Goal: Leave review/rating: Leave review/rating

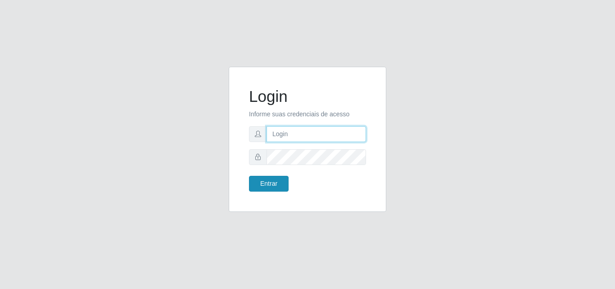
type input "[EMAIL_ADDRESS][DOMAIN_NAME]"
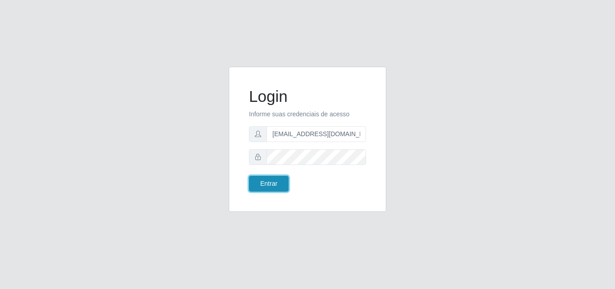
click at [269, 184] on button "Entrar" at bounding box center [269, 184] width 40 height 16
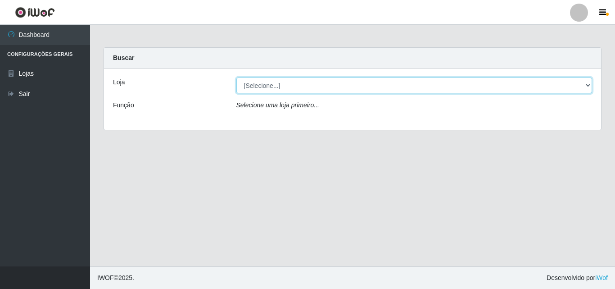
click at [585, 85] on select "[Selecione...] Rede Potiguar 1 - Macaíba" at bounding box center [414, 85] width 356 height 16
select select "100"
click at [236, 77] on select "[Selecione...] Rede Potiguar 1 - Macaíba" at bounding box center [414, 85] width 356 height 16
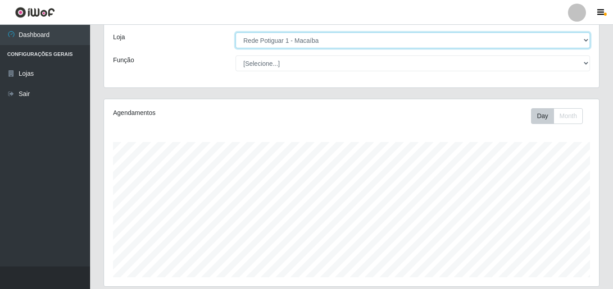
scroll to position [225, 0]
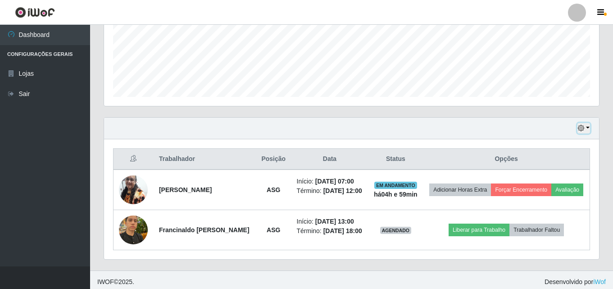
click at [587, 128] on button "button" at bounding box center [583, 128] width 13 height 10
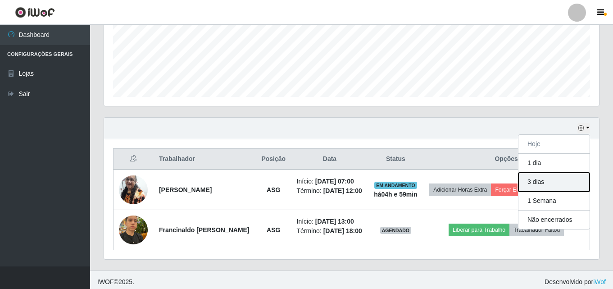
click at [542, 177] on button "3 dias" at bounding box center [553, 181] width 71 height 19
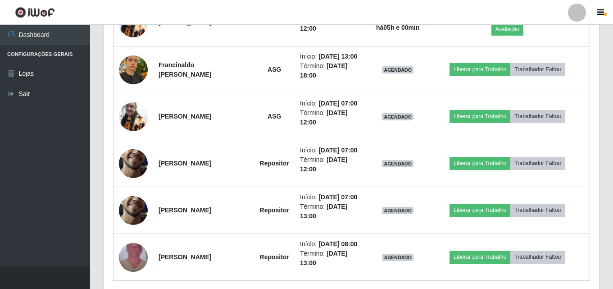
scroll to position [396, 0]
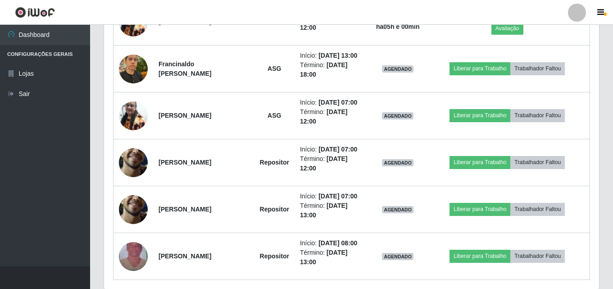
drag, startPoint x: 602, startPoint y: 241, endPoint x: 615, endPoint y: 181, distance: 61.6
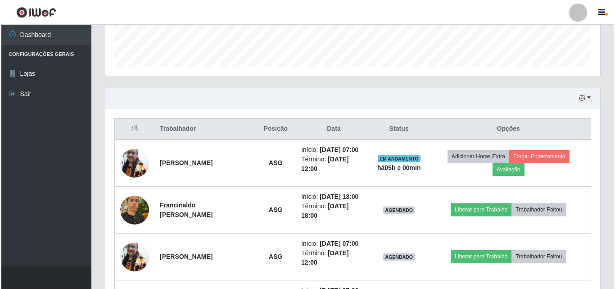
scroll to position [263, 0]
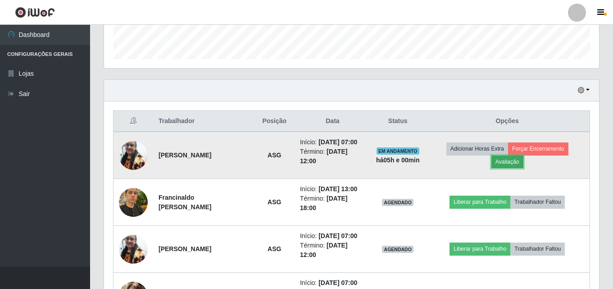
click at [512, 155] on button "Avaliação" at bounding box center [507, 161] width 32 height 13
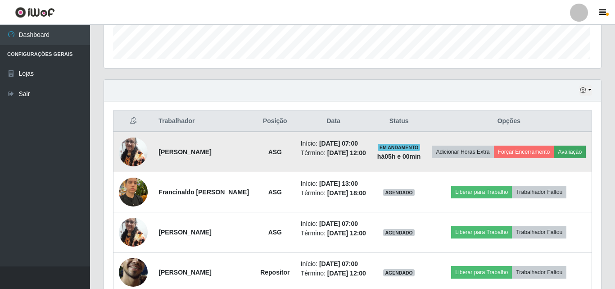
scroll to position [187, 490]
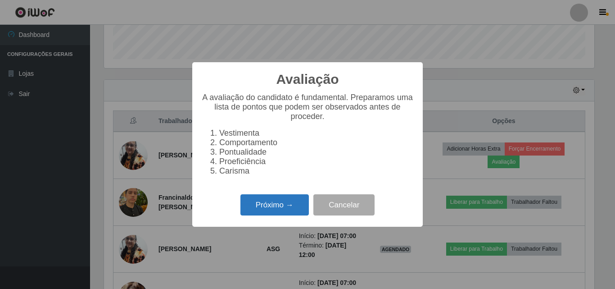
click at [263, 207] on button "Próximo →" at bounding box center [274, 204] width 68 height 21
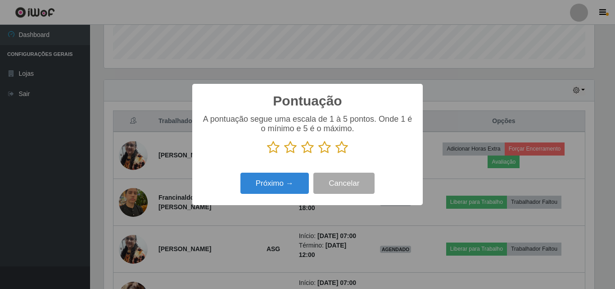
click at [344, 150] on icon at bounding box center [341, 147] width 13 height 14
click at [335, 154] on input "radio" at bounding box center [335, 154] width 0 height 0
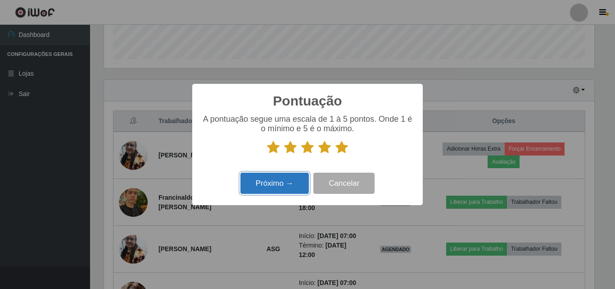
click at [291, 183] on button "Próximo →" at bounding box center [274, 182] width 68 height 21
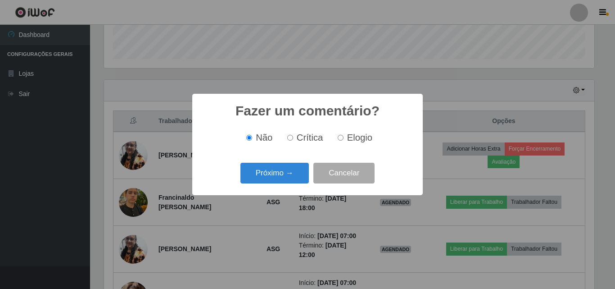
click at [291, 183] on button "Próximo →" at bounding box center [274, 173] width 68 height 21
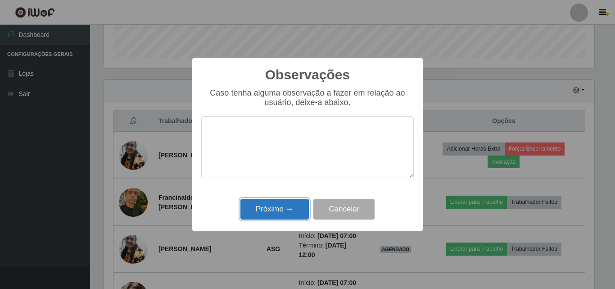
click at [281, 201] on button "Próximo →" at bounding box center [274, 209] width 68 height 21
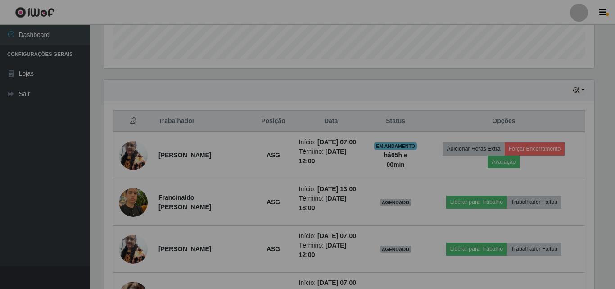
scroll to position [187, 495]
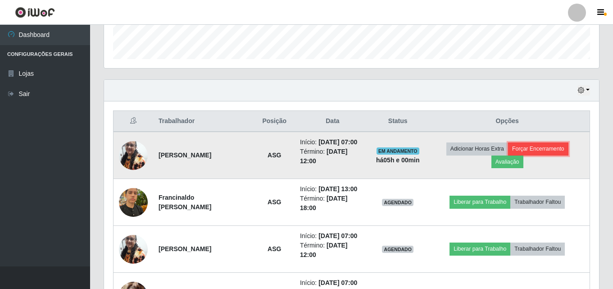
click at [537, 148] on button "Forçar Encerramento" at bounding box center [538, 148] width 60 height 13
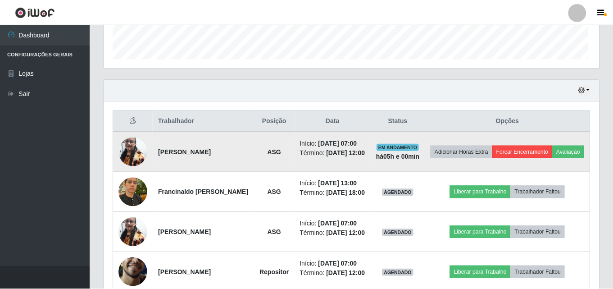
scroll to position [187, 490]
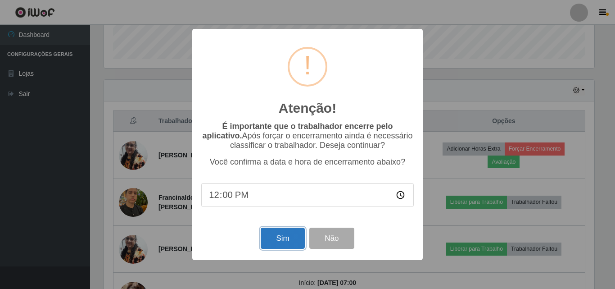
click at [274, 245] on button "Sim" at bounding box center [283, 237] width 44 height 21
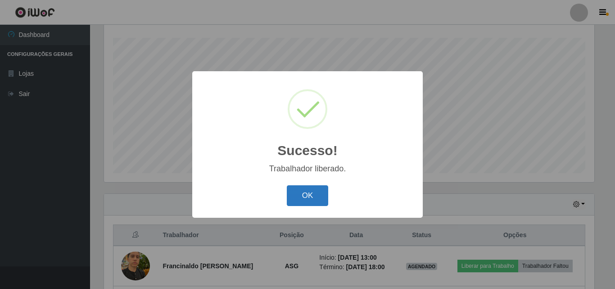
click at [325, 187] on button "OK" at bounding box center [308, 195] width 42 height 21
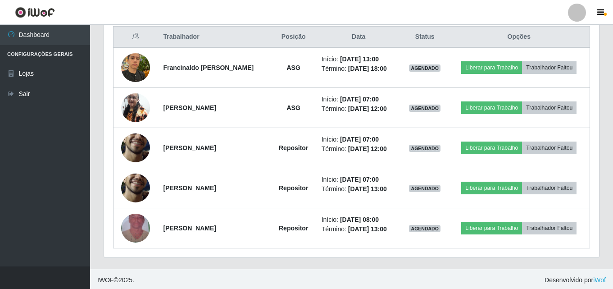
scroll to position [349, 0]
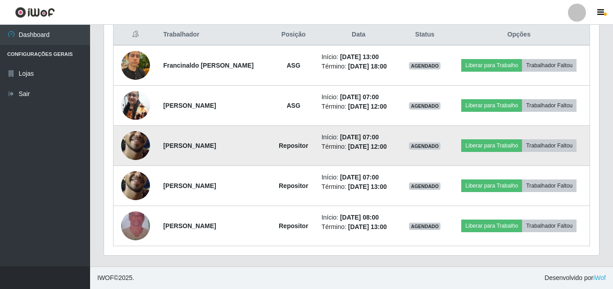
click at [134, 152] on img at bounding box center [135, 145] width 29 height 64
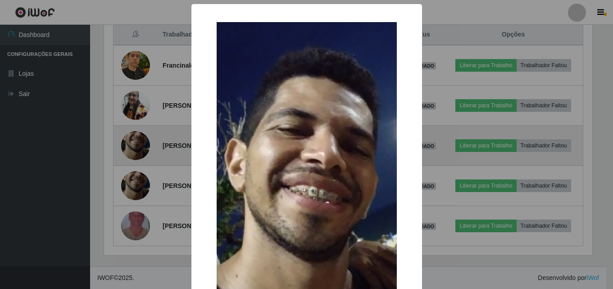
scroll to position [187, 490]
click at [134, 152] on div "× OK Cancel" at bounding box center [307, 144] width 615 height 289
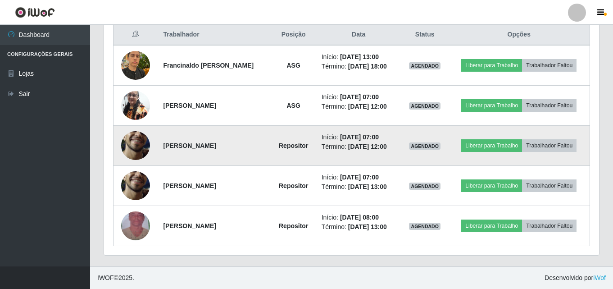
scroll to position [187, 495]
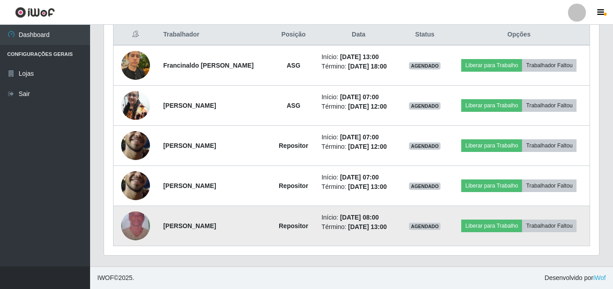
click at [129, 220] on img at bounding box center [135, 225] width 29 height 51
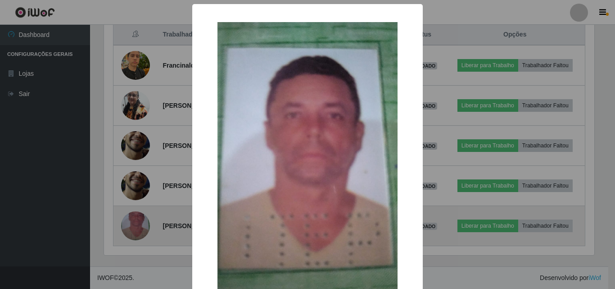
click at [129, 220] on div "× OK Cancel" at bounding box center [307, 144] width 615 height 289
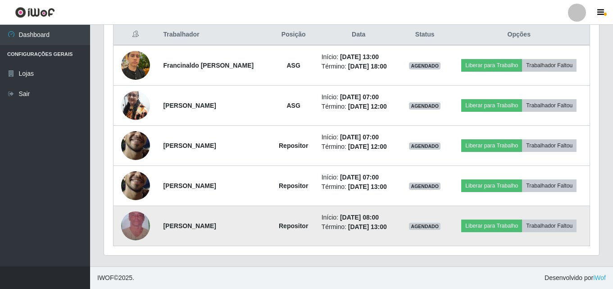
scroll to position [187, 495]
